Goal: Task Accomplishment & Management: Manage account settings

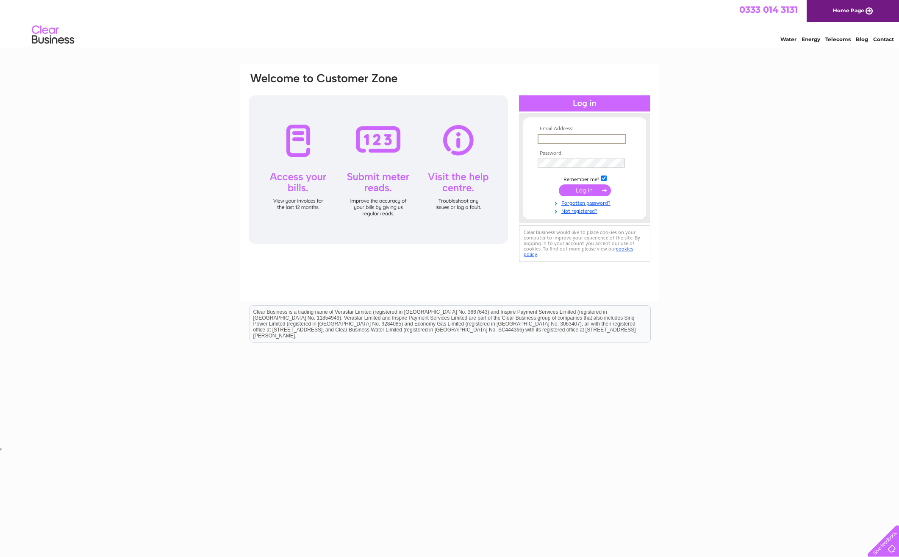
click at [571, 137] on input "text" at bounding box center [582, 139] width 88 height 10
type input "LORRAINE.MCLEISH@ST.COM"
click at [559, 184] on input "submit" at bounding box center [585, 190] width 52 height 12
click at [579, 191] on input "submit" at bounding box center [585, 189] width 52 height 12
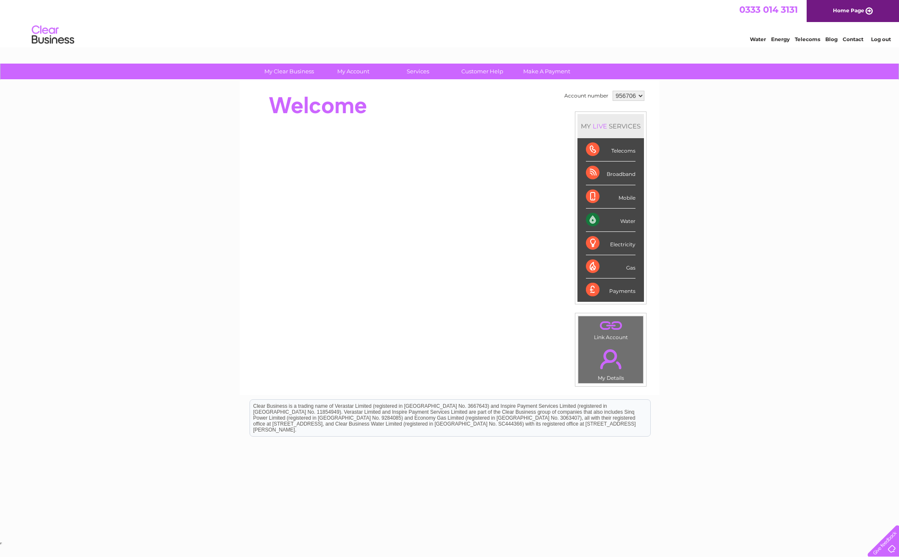
click at [627, 97] on select "956706 971761" at bounding box center [629, 96] width 32 height 10
select select "971761"
click at [613, 91] on select "956706 971761" at bounding box center [629, 96] width 32 height 10
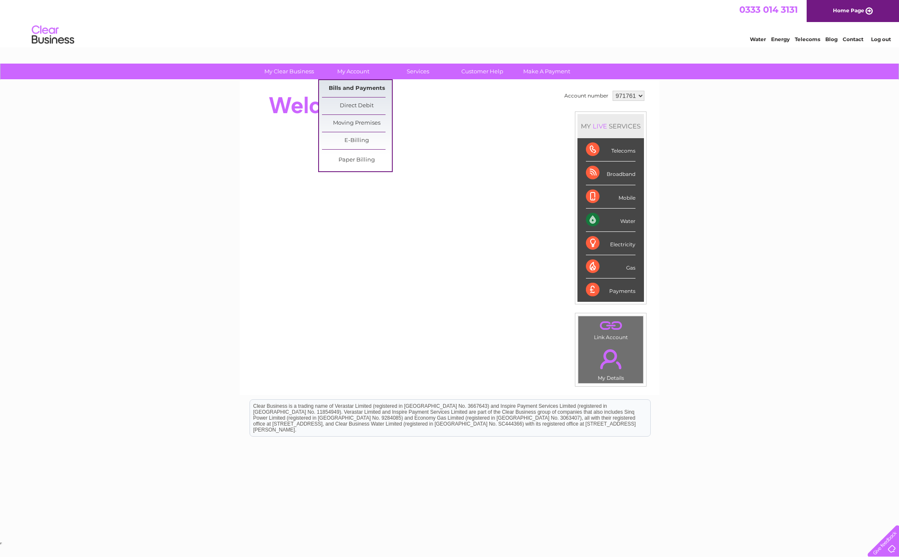
click at [357, 85] on link "Bills and Payments" at bounding box center [357, 88] width 70 height 17
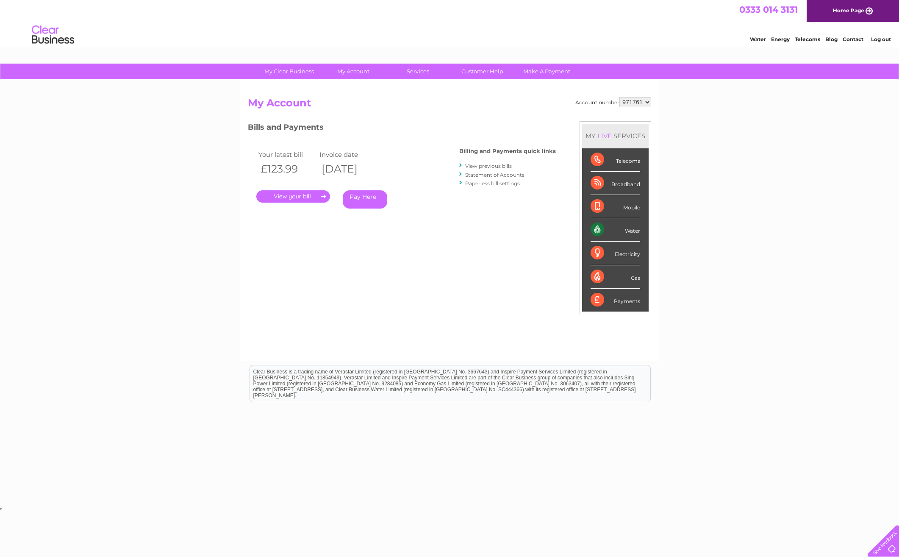
click at [305, 197] on link "." at bounding box center [293, 196] width 74 height 12
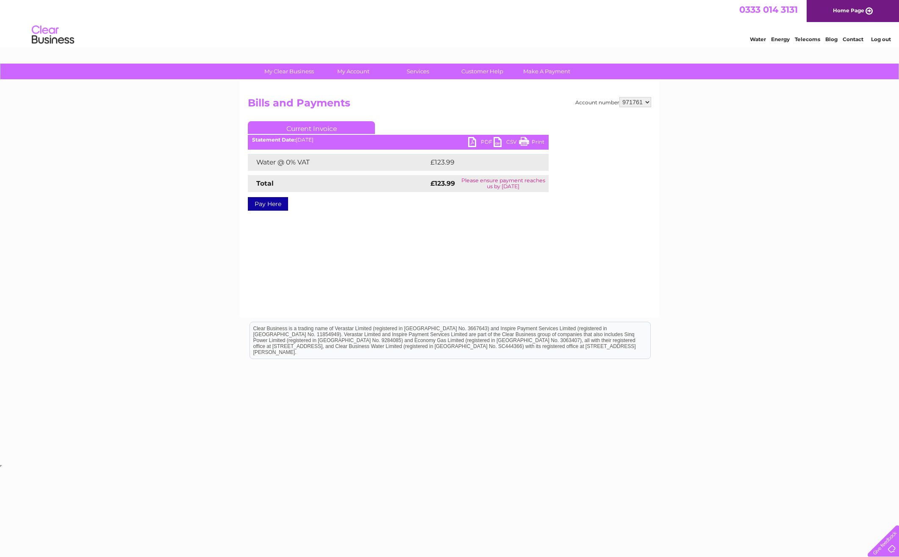
click at [469, 142] on link "PDF" at bounding box center [480, 143] width 25 height 12
